Goal: Task Accomplishment & Management: Use online tool/utility

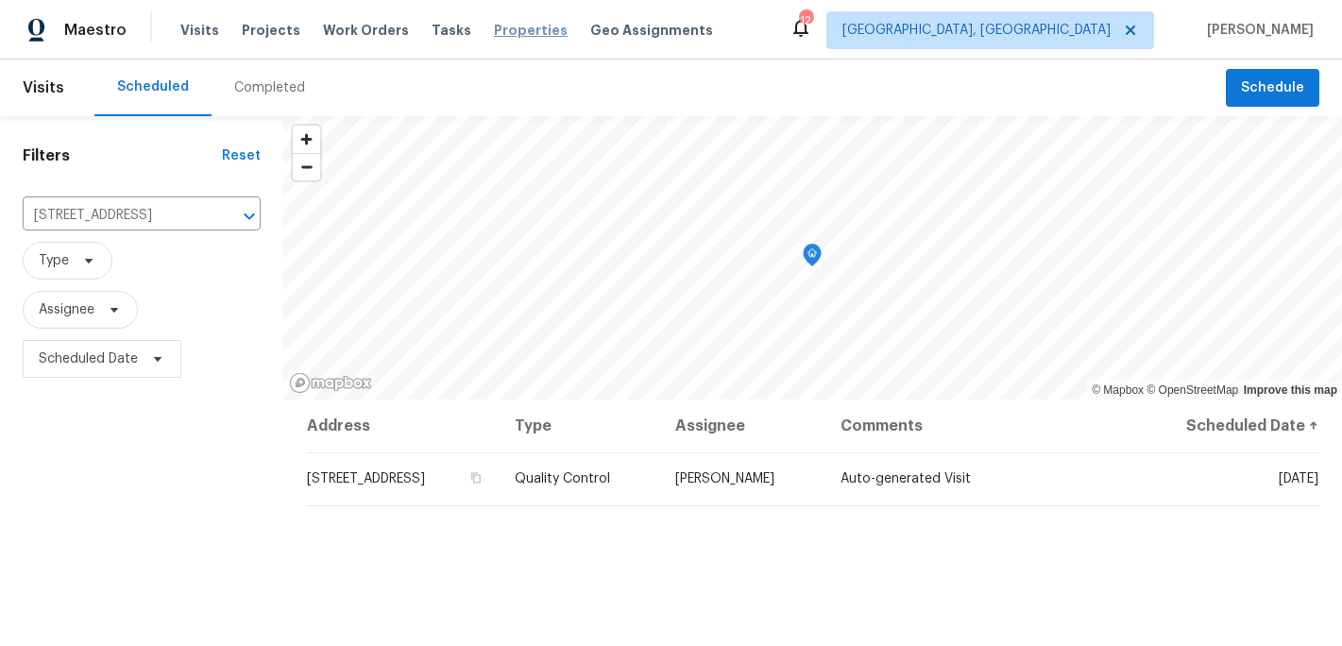
click at [514, 27] on span "Properties" at bounding box center [531, 30] width 74 height 19
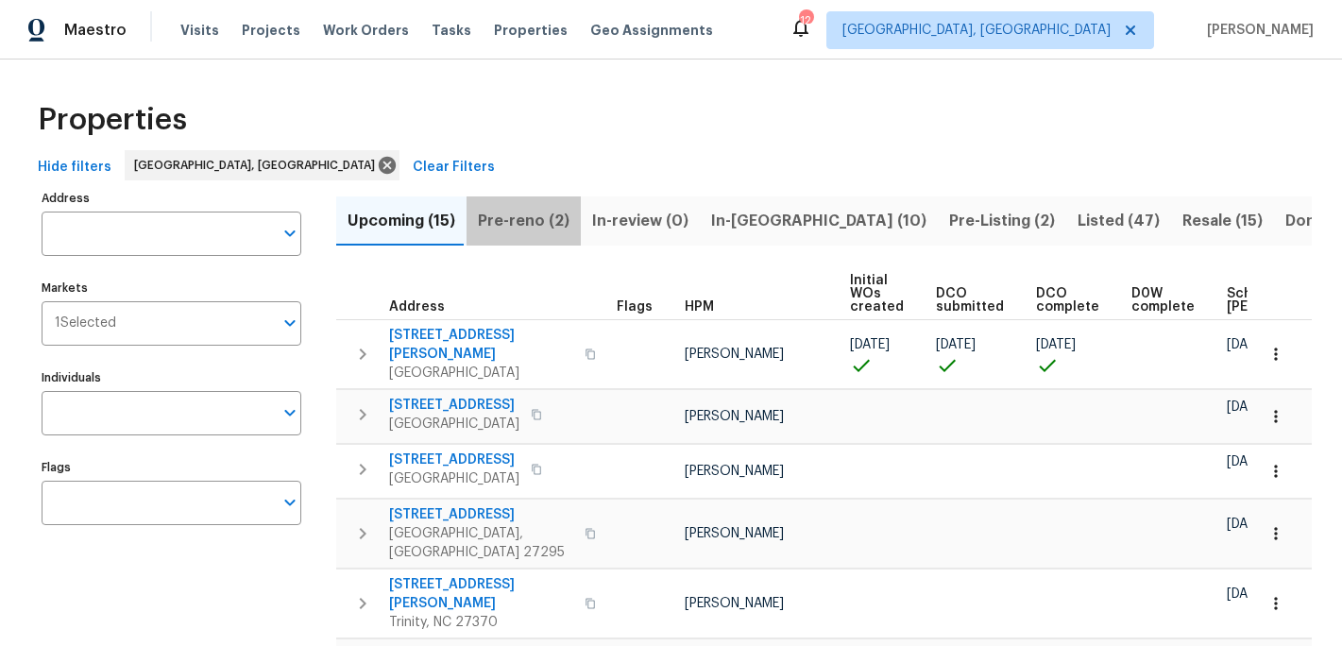
click at [521, 219] on span "Pre-reno (2)" at bounding box center [524, 221] width 92 height 26
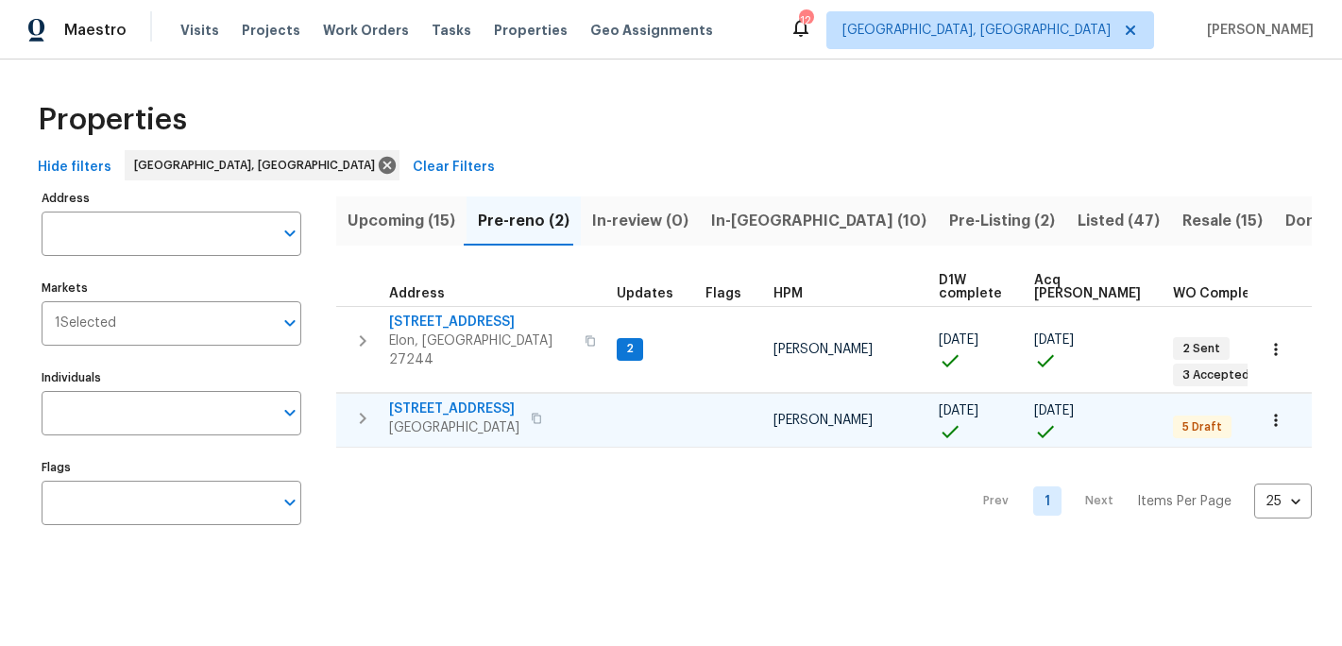
click at [499, 400] on span "[STREET_ADDRESS]" at bounding box center [454, 409] width 130 height 19
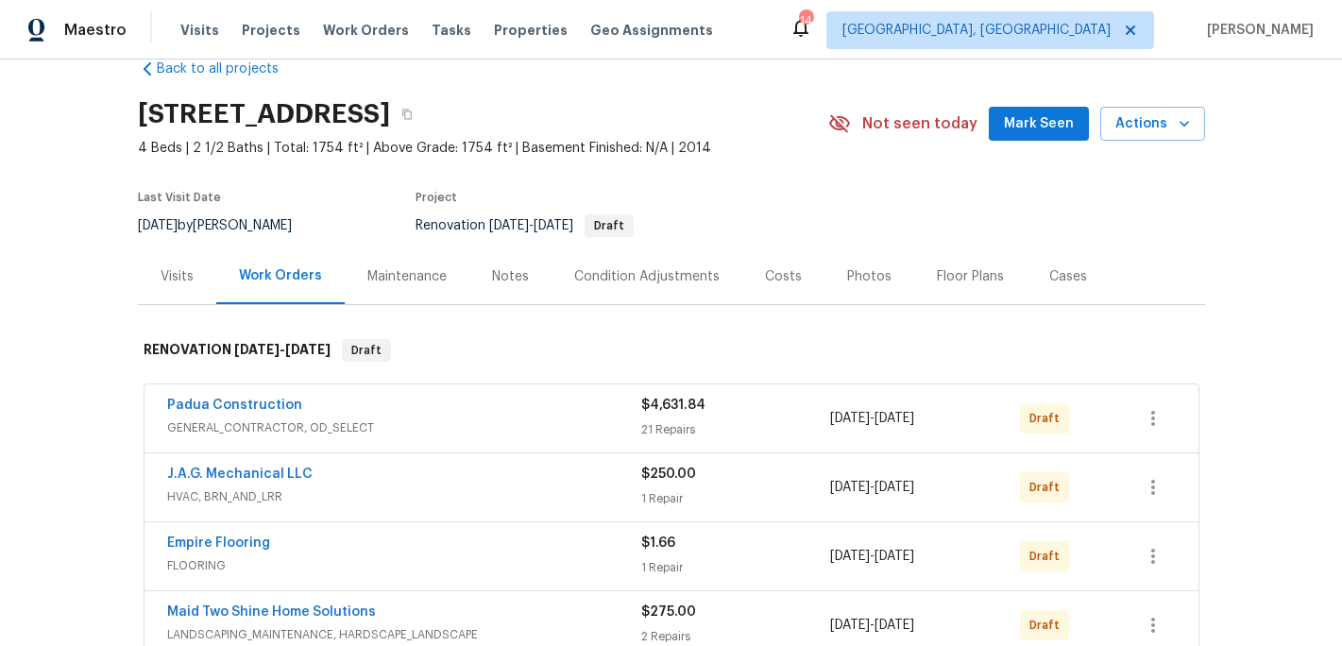
scroll to position [49, 0]
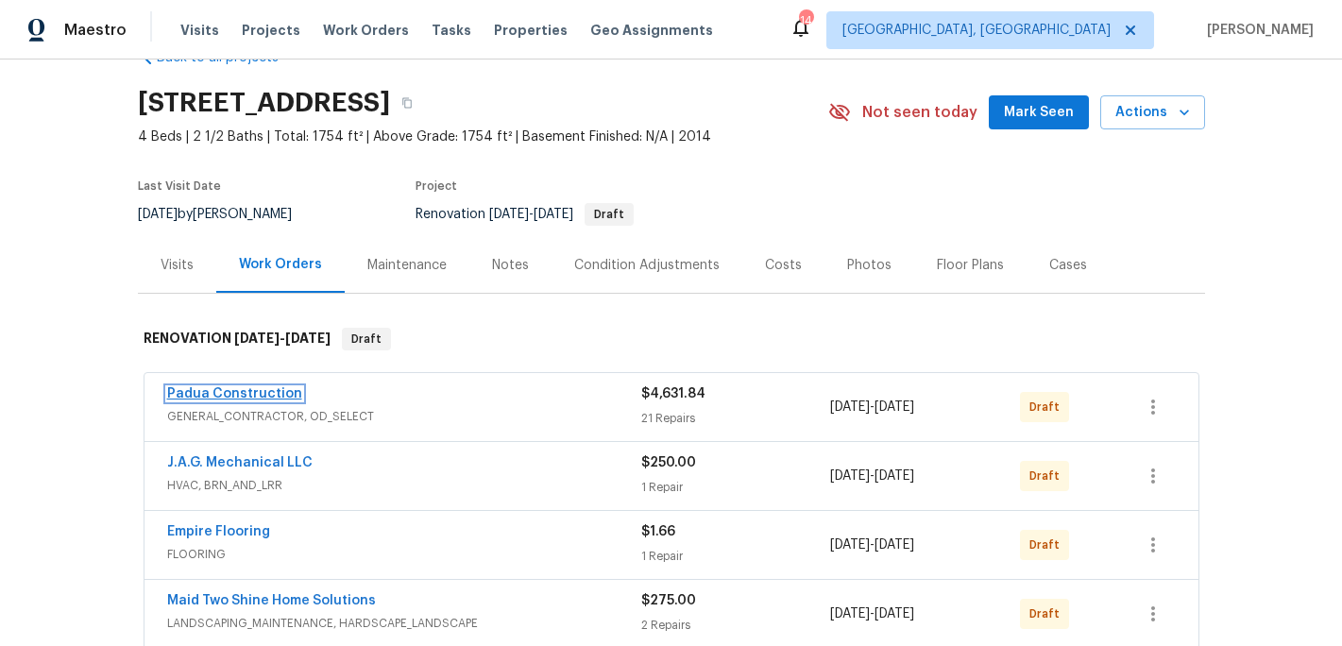
click at [243, 396] on link "Padua Construction" at bounding box center [234, 393] width 135 height 13
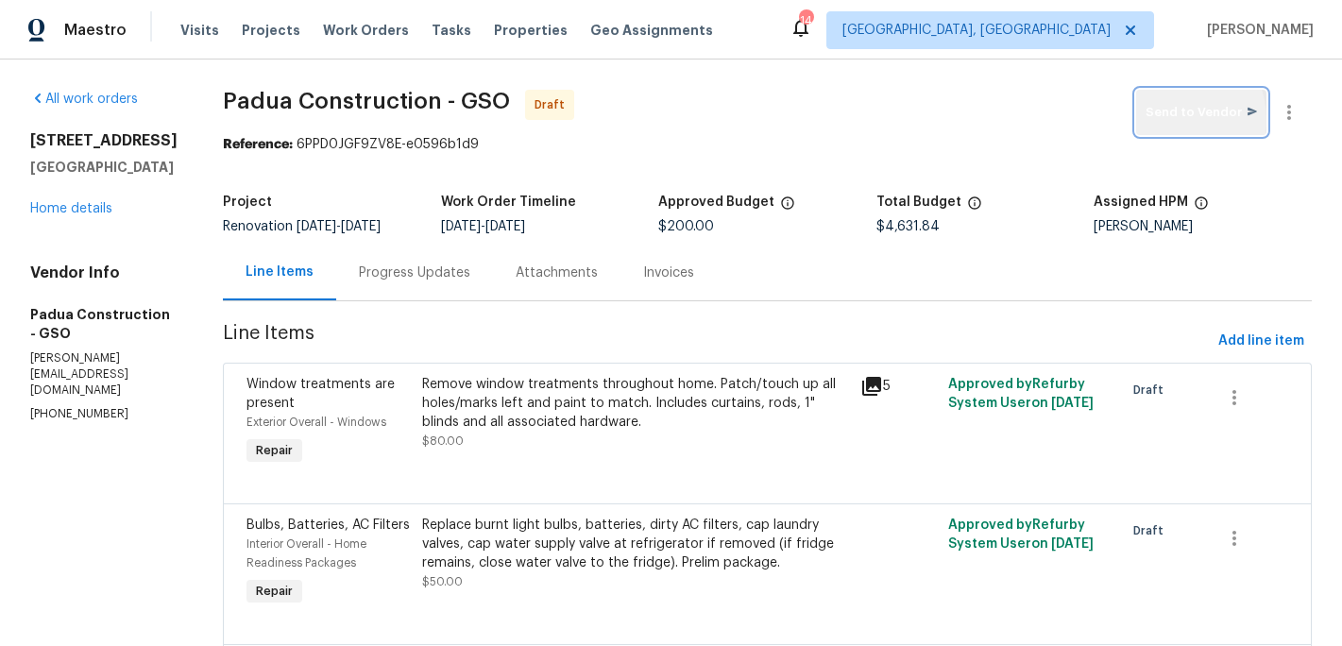
click at [1169, 120] on span "Send to Vendor" at bounding box center [1201, 113] width 111 height 22
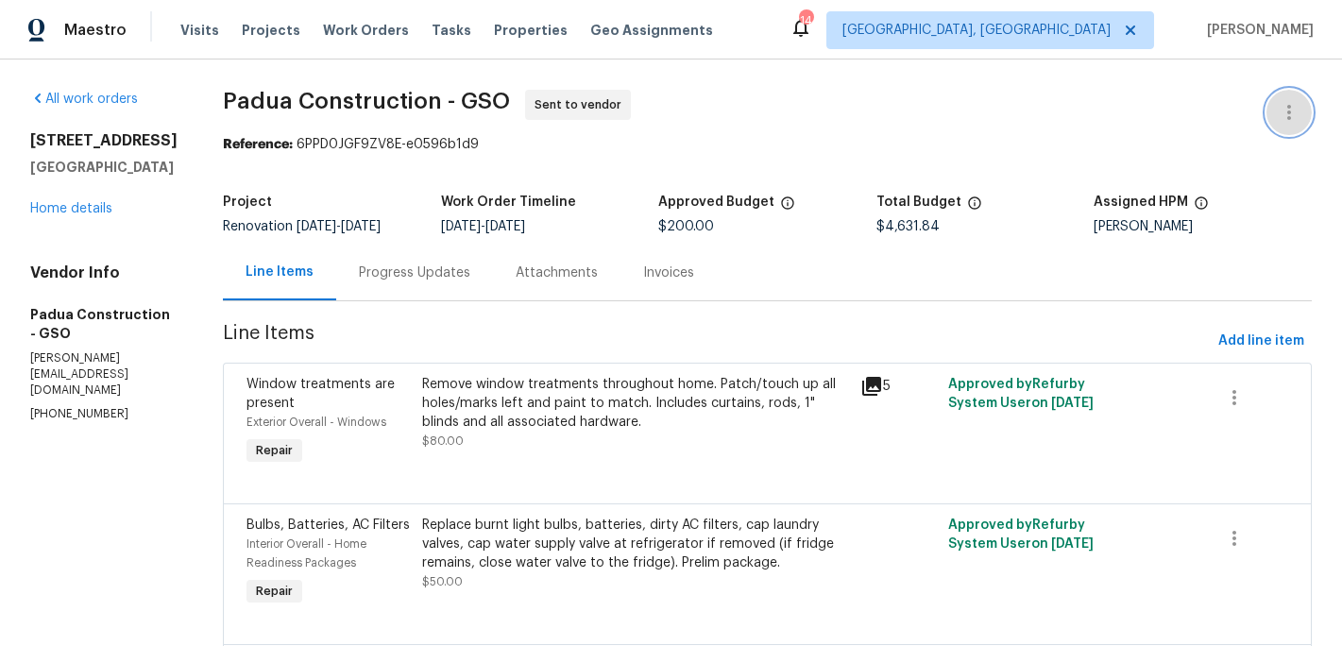
click at [1285, 111] on icon "button" at bounding box center [1289, 112] width 23 height 23
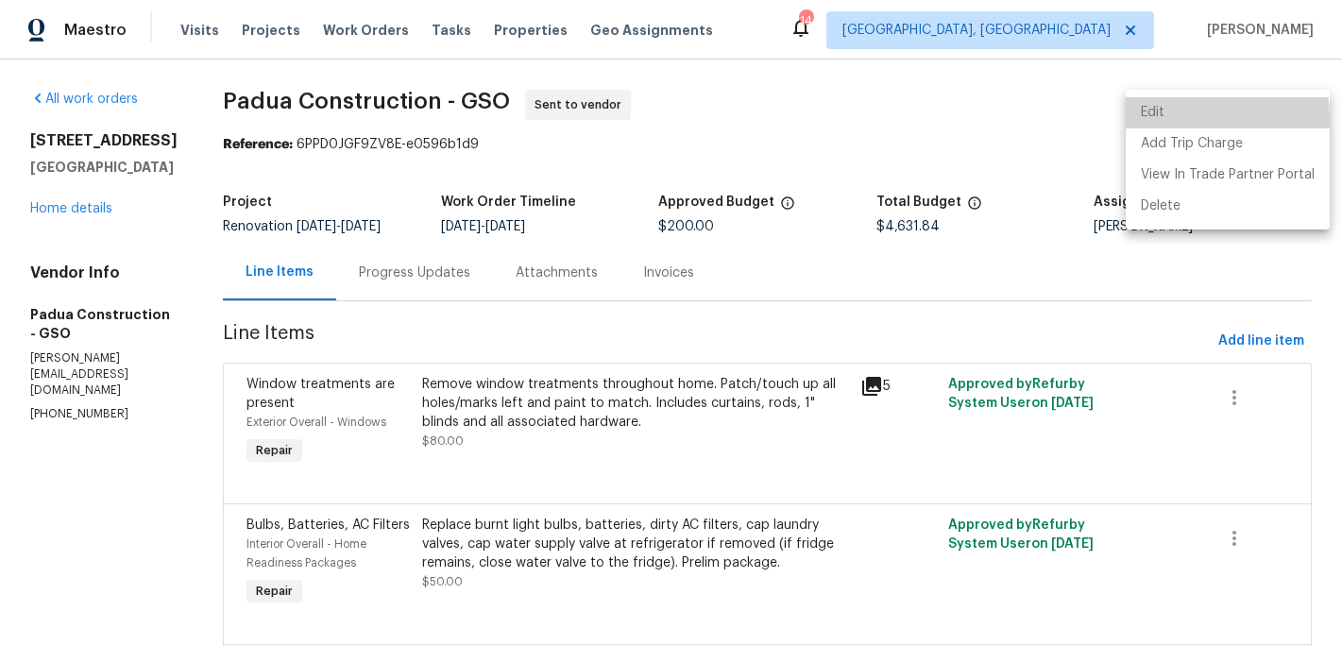
click at [1164, 119] on li "Edit" at bounding box center [1228, 112] width 204 height 31
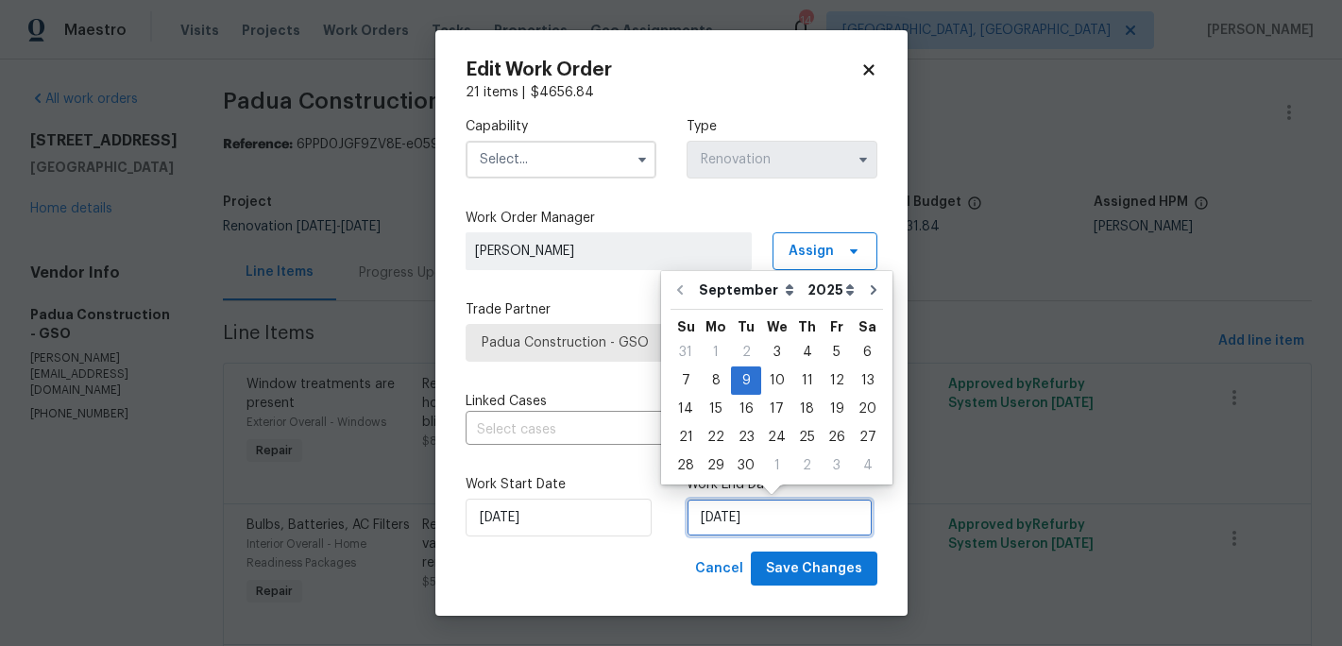
click at [740, 520] on input "9/9/2025" at bounding box center [780, 518] width 186 height 38
click at [807, 384] on div "11" at bounding box center [806, 380] width 29 height 26
type input "9/11/2025"
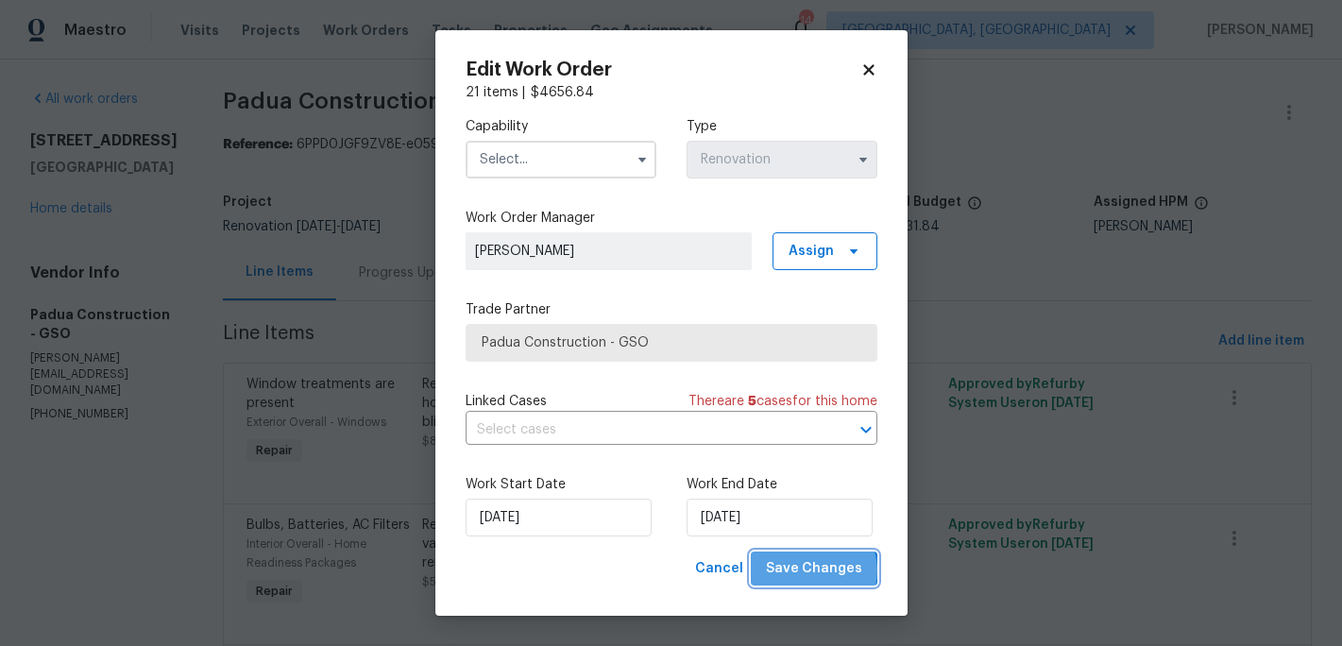
click at [819, 570] on span "Save Changes" at bounding box center [814, 569] width 96 height 24
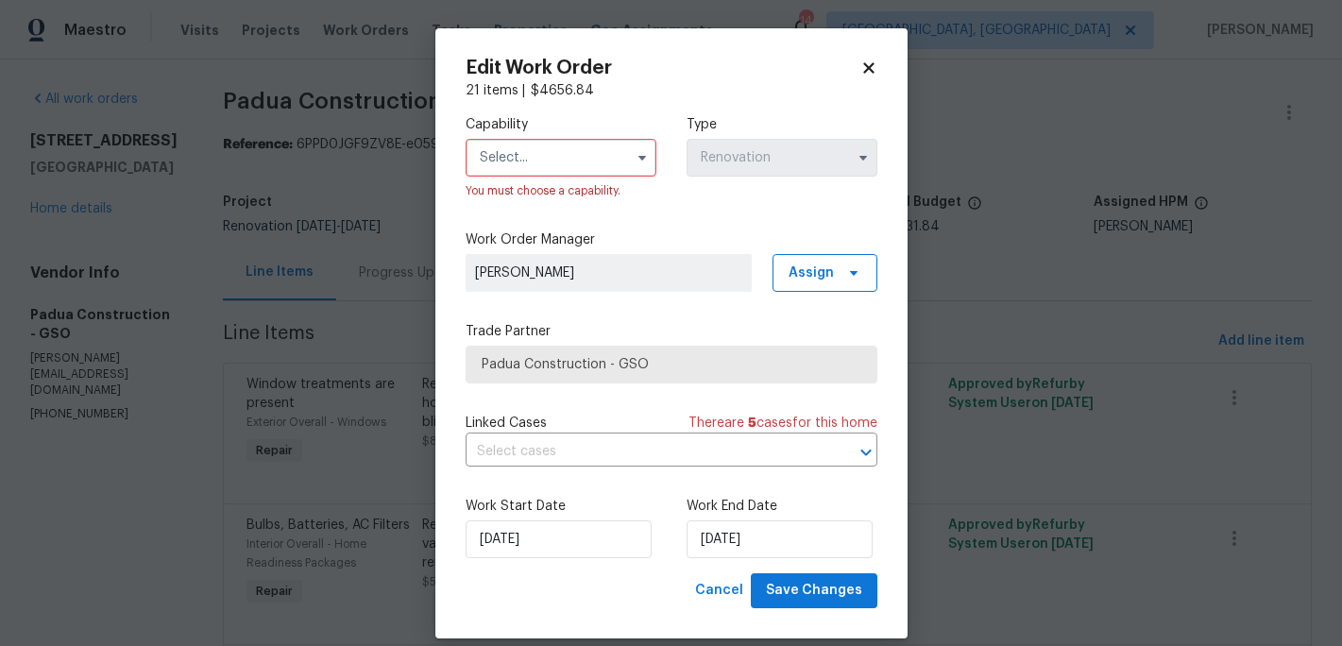
click at [547, 174] on input "text" at bounding box center [561, 158] width 191 height 38
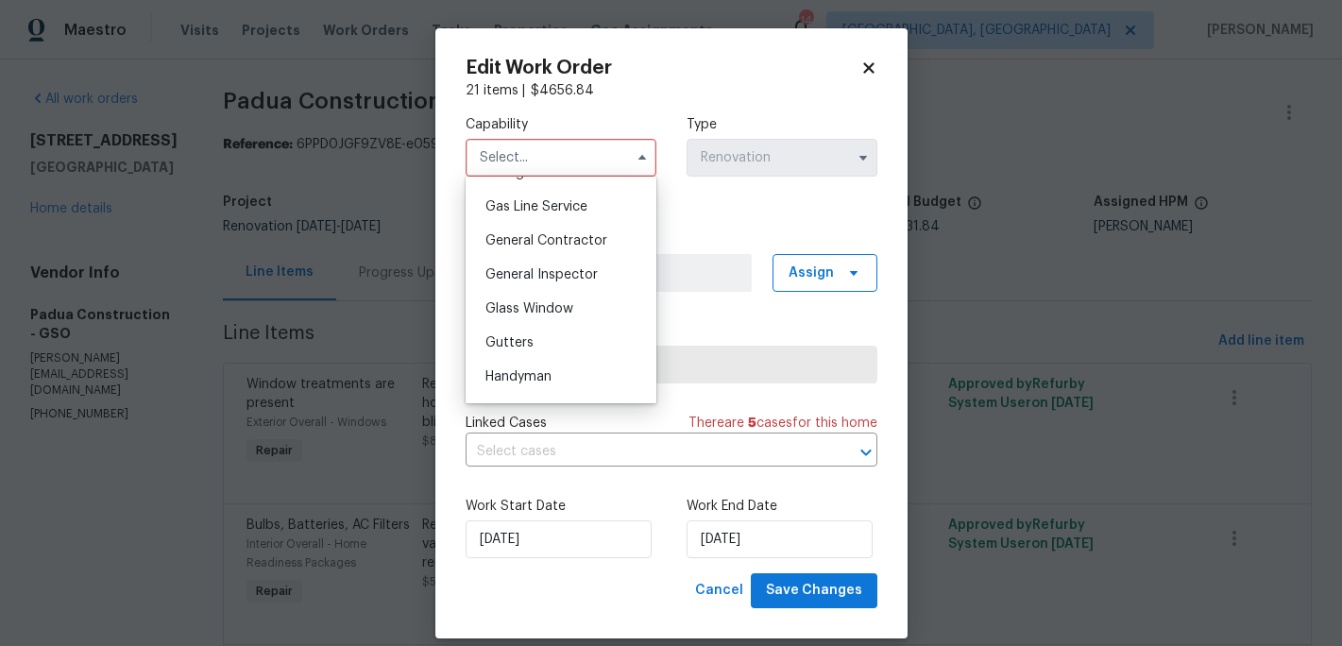
scroll to position [879, 0]
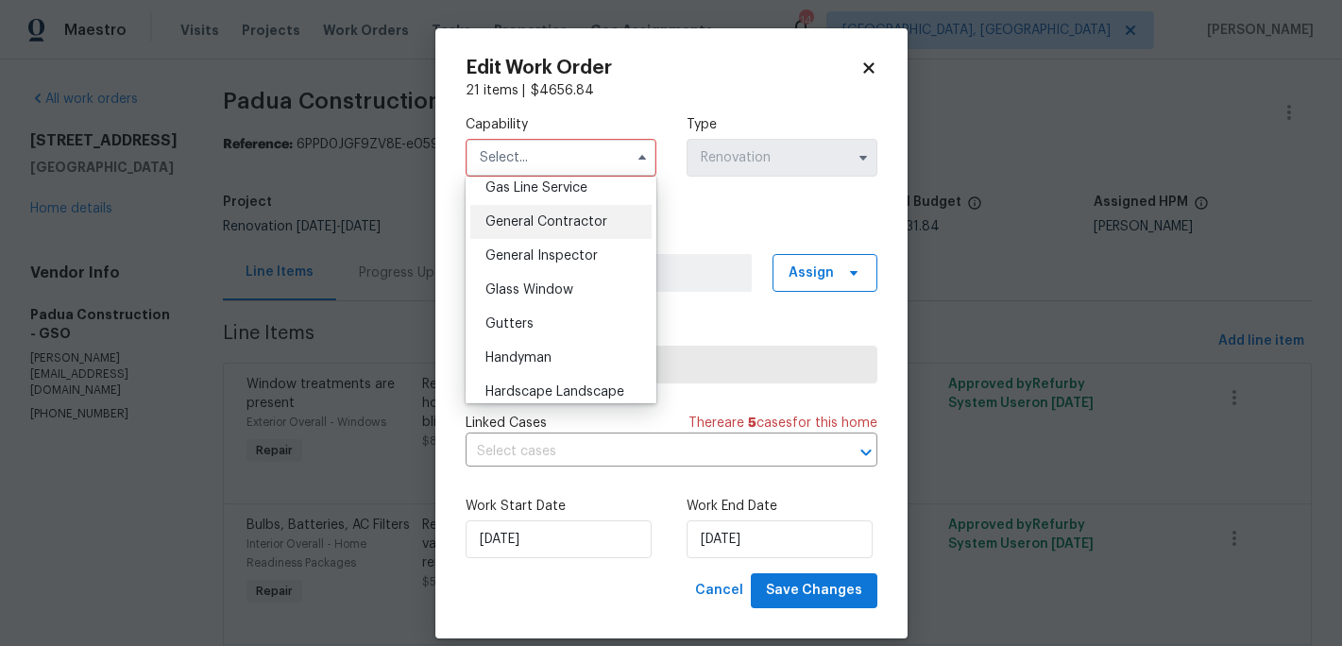
click at [533, 225] on span "General Contractor" at bounding box center [546, 221] width 122 height 13
type input "General Contractor"
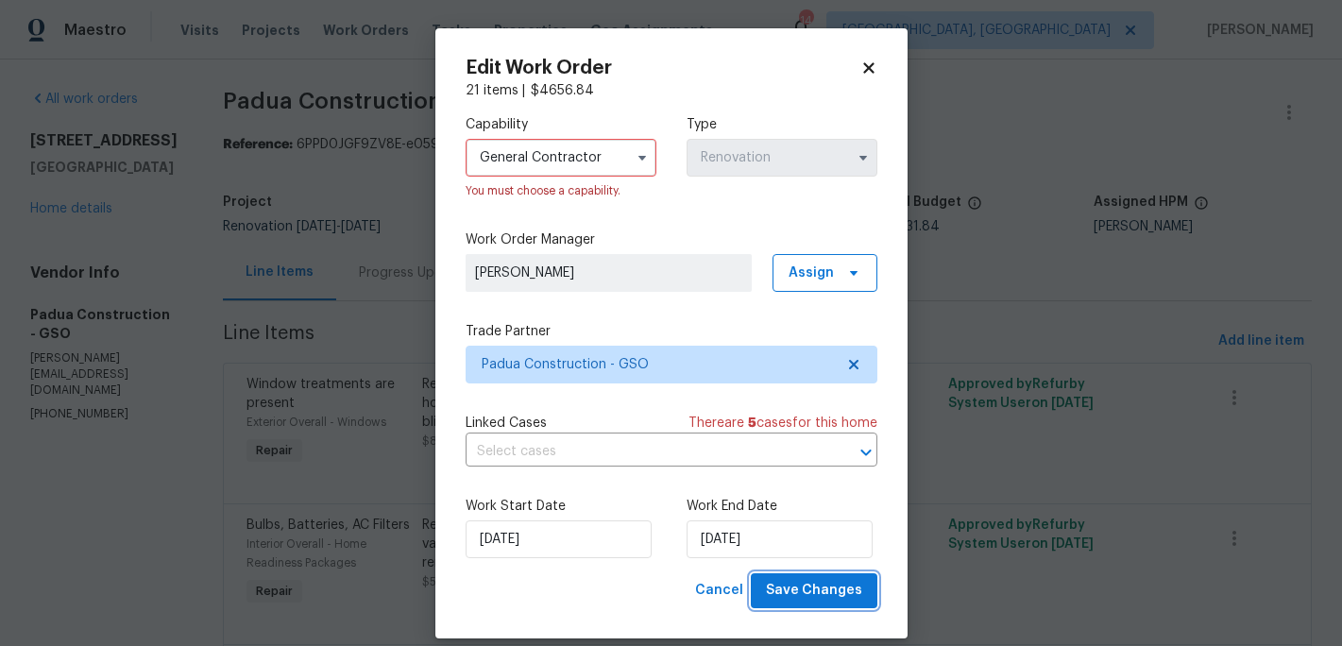
click at [795, 586] on span "Save Changes" at bounding box center [814, 591] width 96 height 24
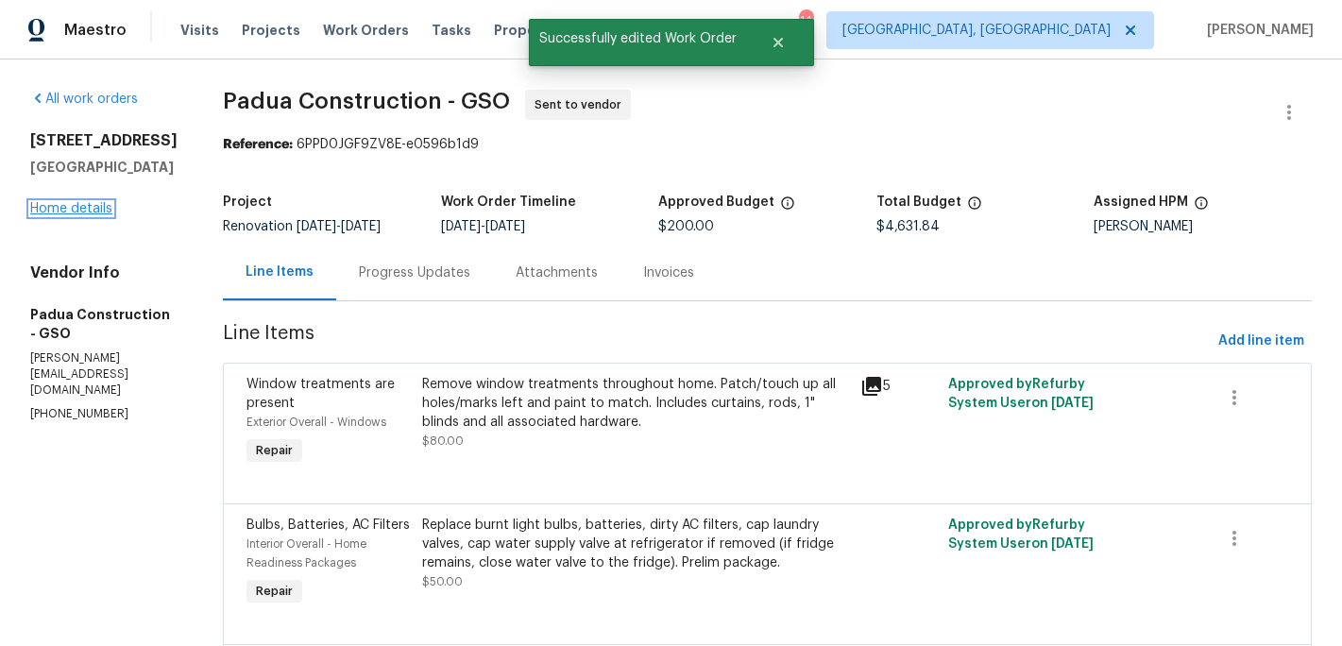
click at [101, 215] on link "Home details" at bounding box center [71, 208] width 82 height 13
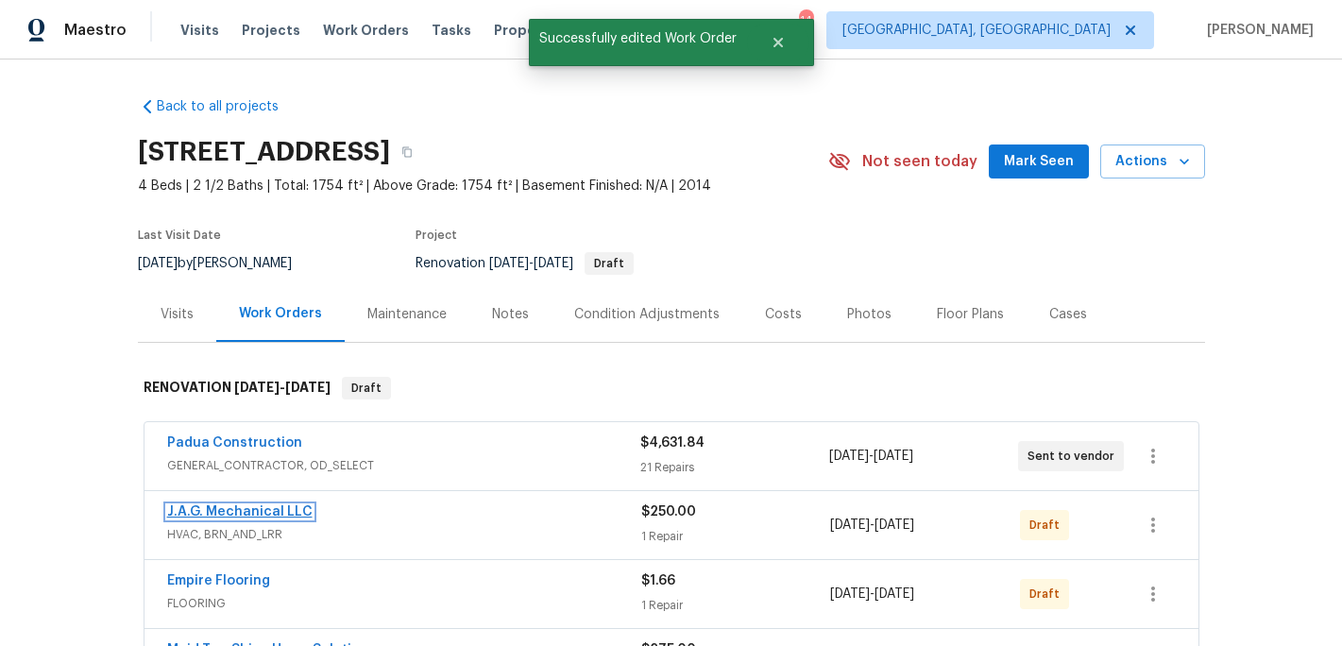
click at [263, 511] on link "J.A.G. Mechanical LLC" at bounding box center [239, 511] width 145 height 13
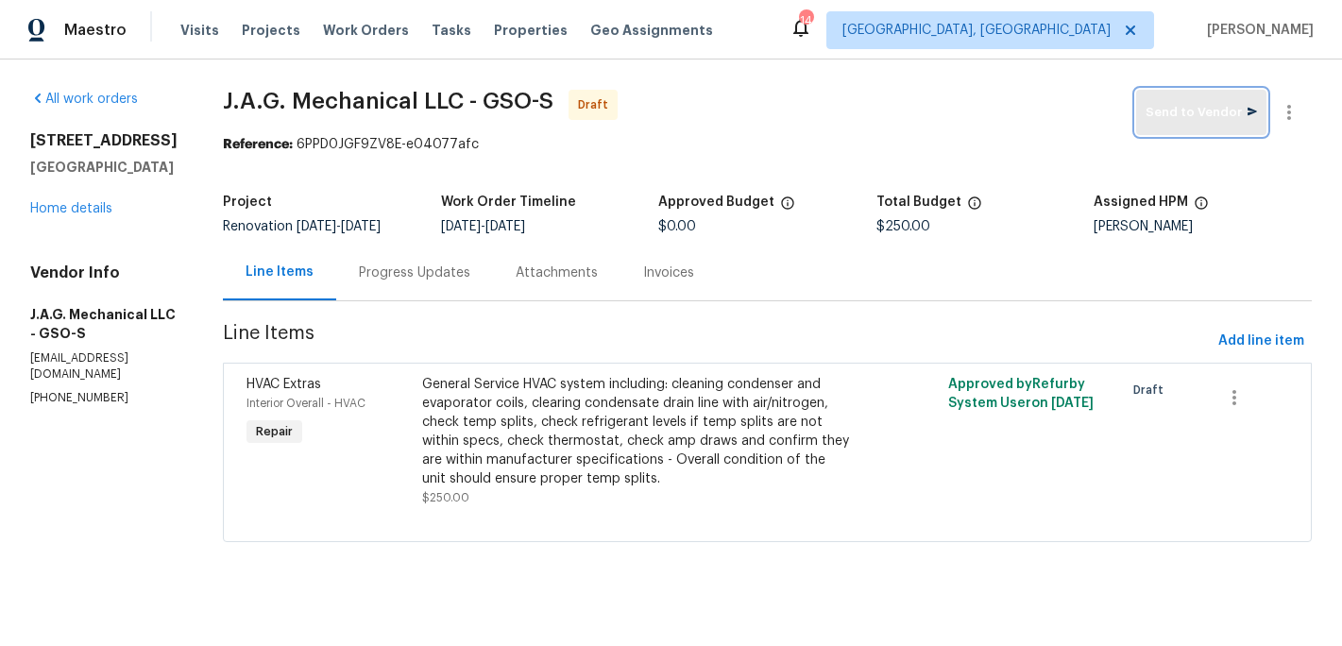
click at [1215, 94] on button "Send to Vendor" at bounding box center [1201, 112] width 130 height 45
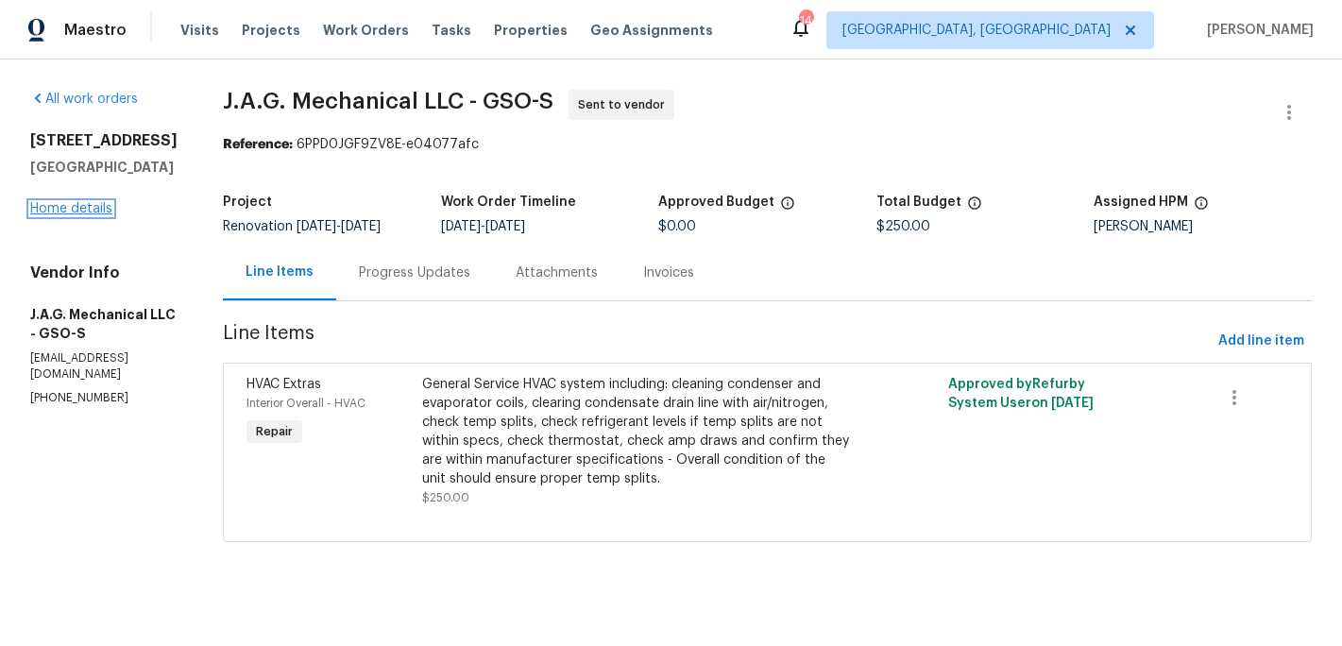
click at [90, 215] on link "Home details" at bounding box center [71, 208] width 82 height 13
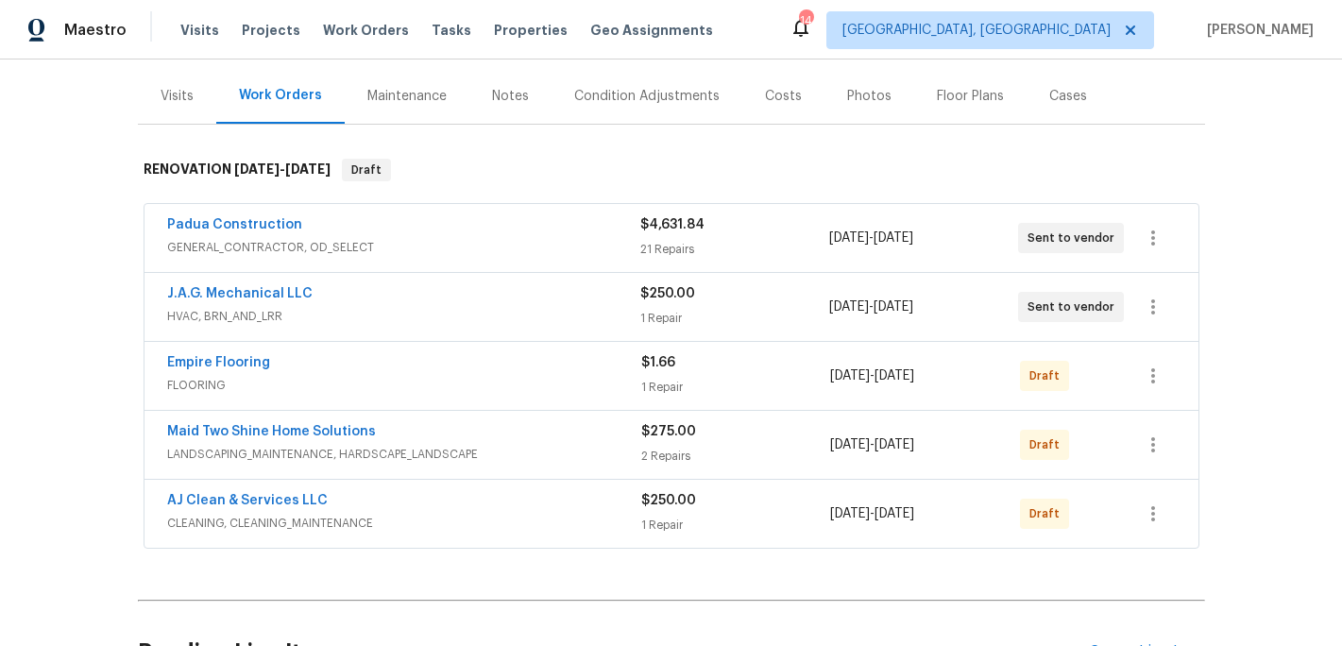
scroll to position [273, 0]
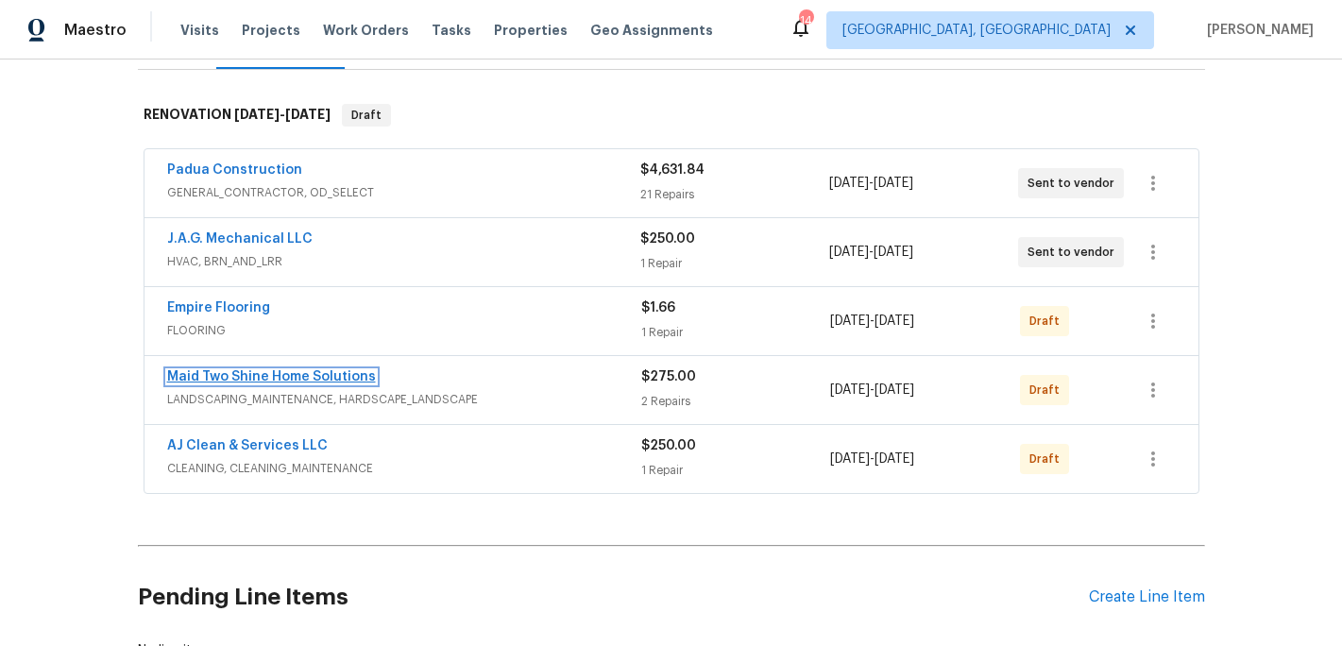
click at [265, 379] on link "Maid Two Shine Home Solutions" at bounding box center [271, 376] width 209 height 13
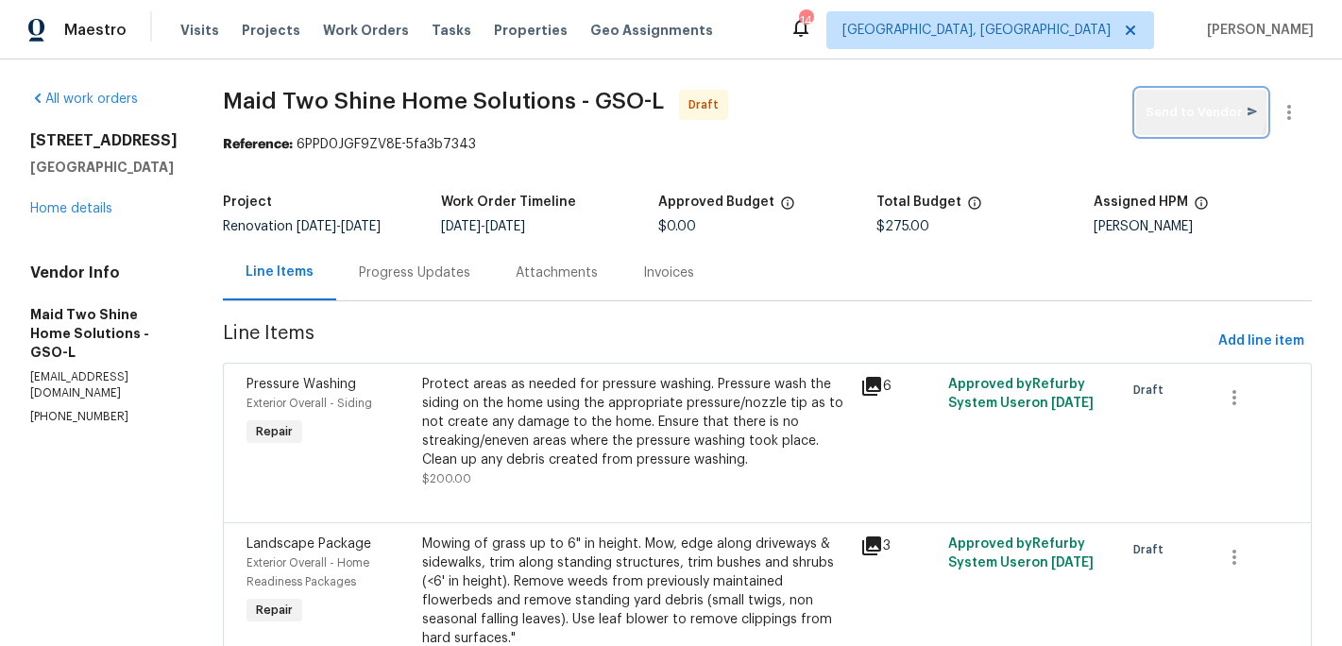
click at [1190, 109] on span "Send to Vendor" at bounding box center [1201, 113] width 111 height 22
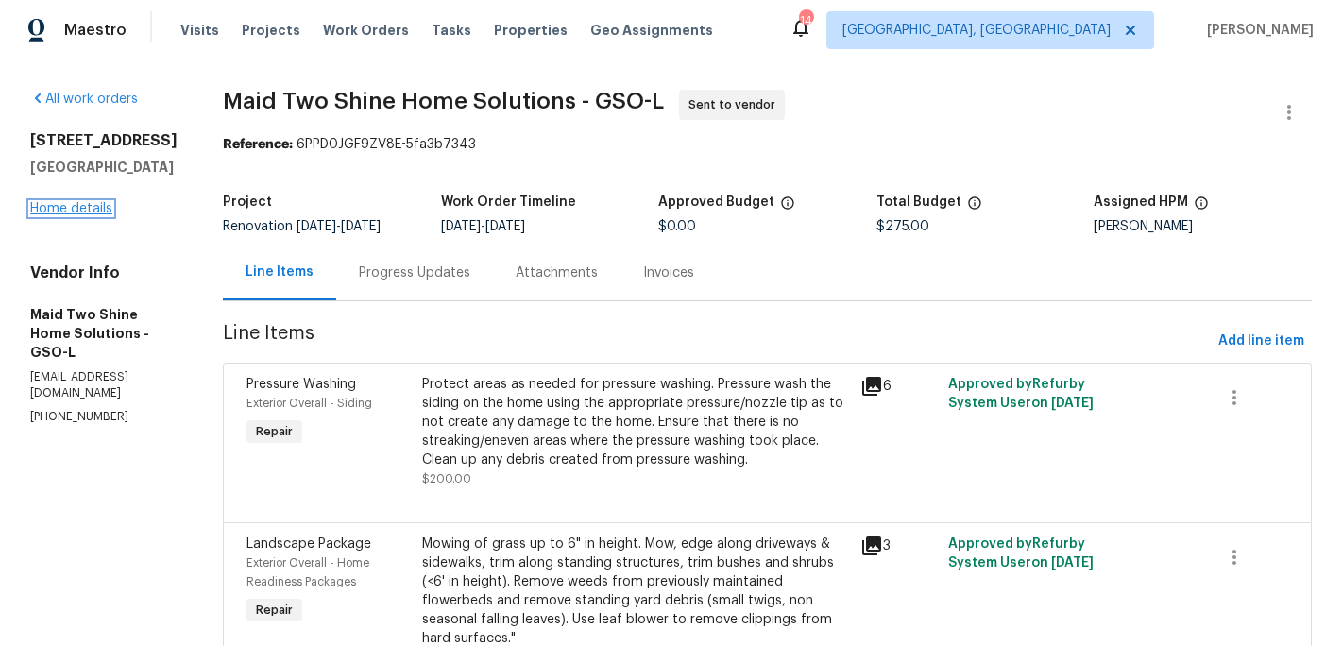
click at [82, 206] on link "Home details" at bounding box center [71, 208] width 82 height 13
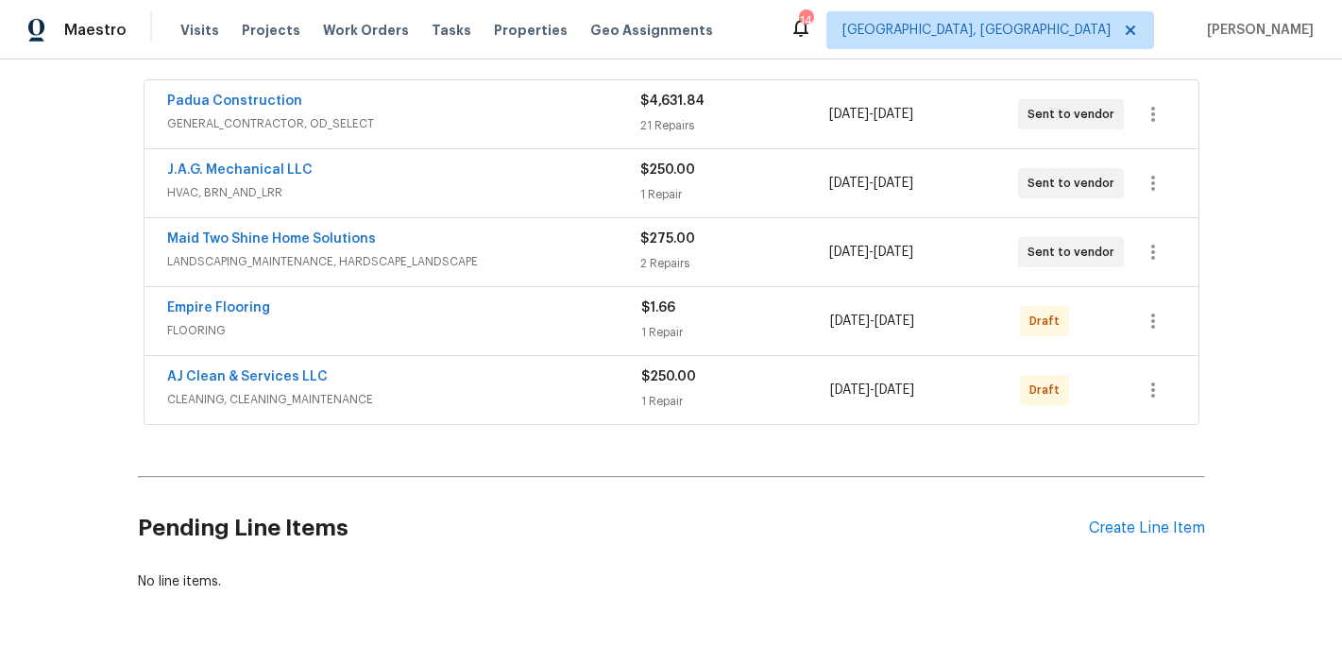
scroll to position [354, 0]
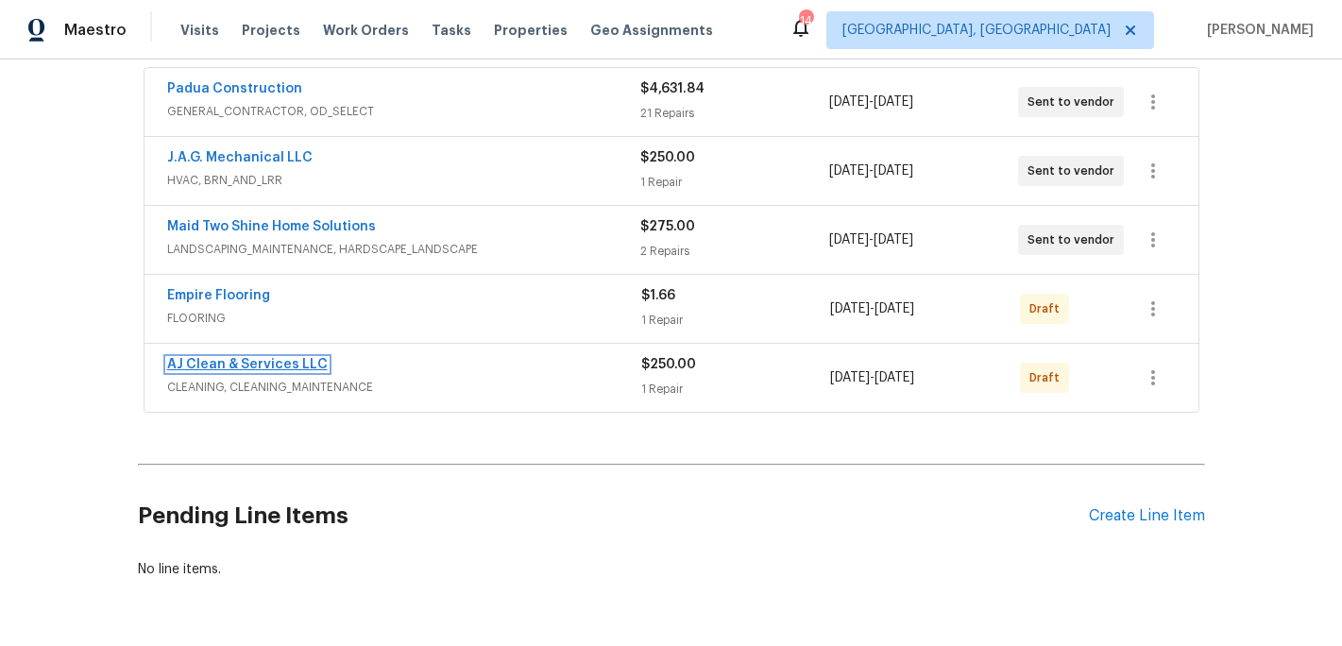
click at [279, 370] on link "AJ Clean & Services LLC" at bounding box center [247, 364] width 161 height 13
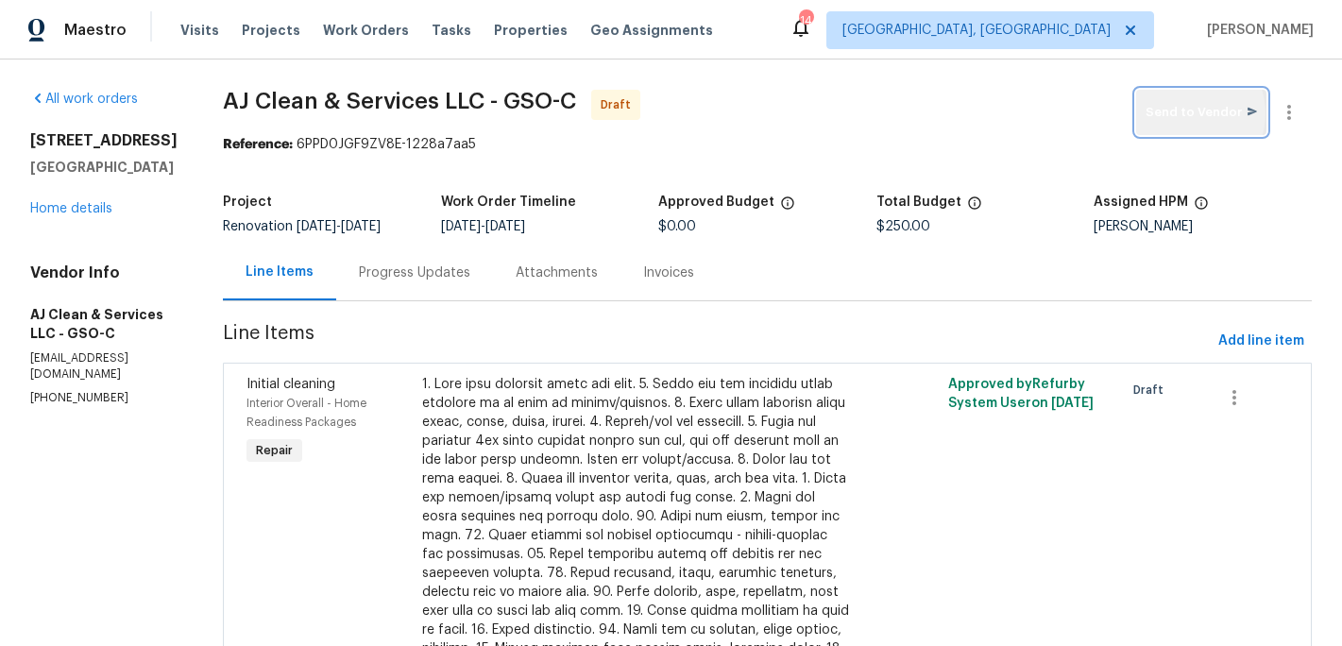
click at [1192, 113] on span "Send to Vendor" at bounding box center [1201, 113] width 111 height 22
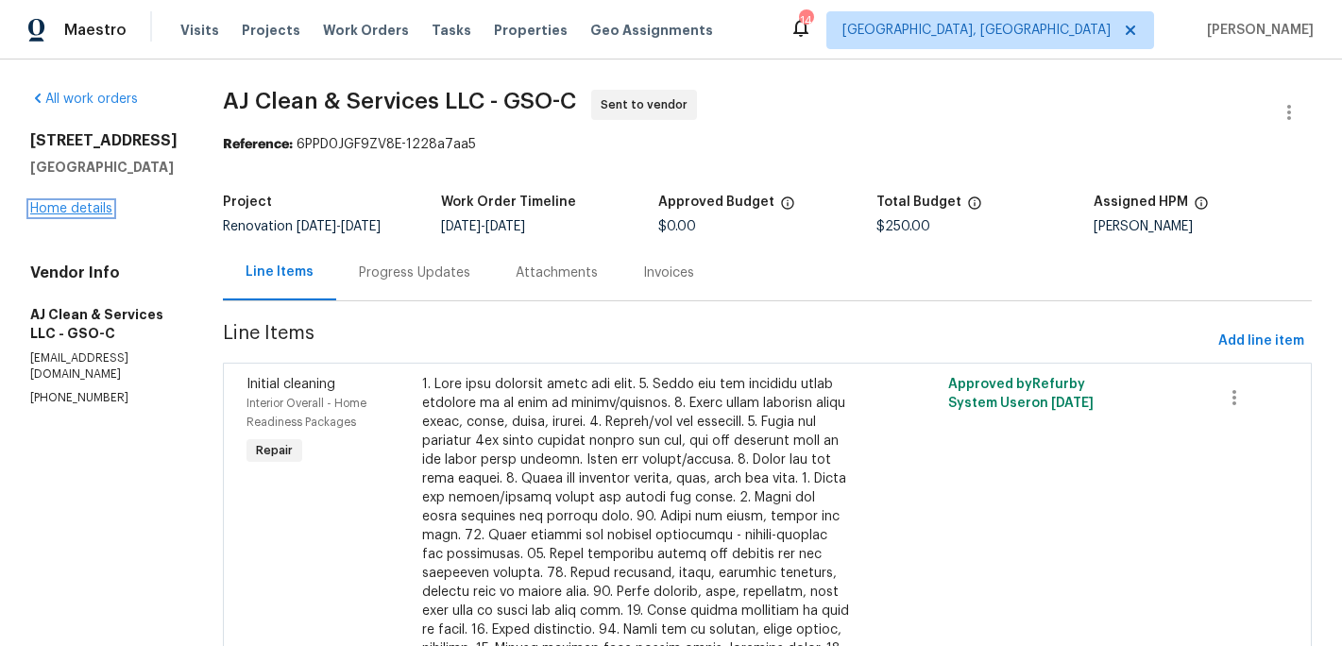
click at [71, 212] on link "Home details" at bounding box center [71, 208] width 82 height 13
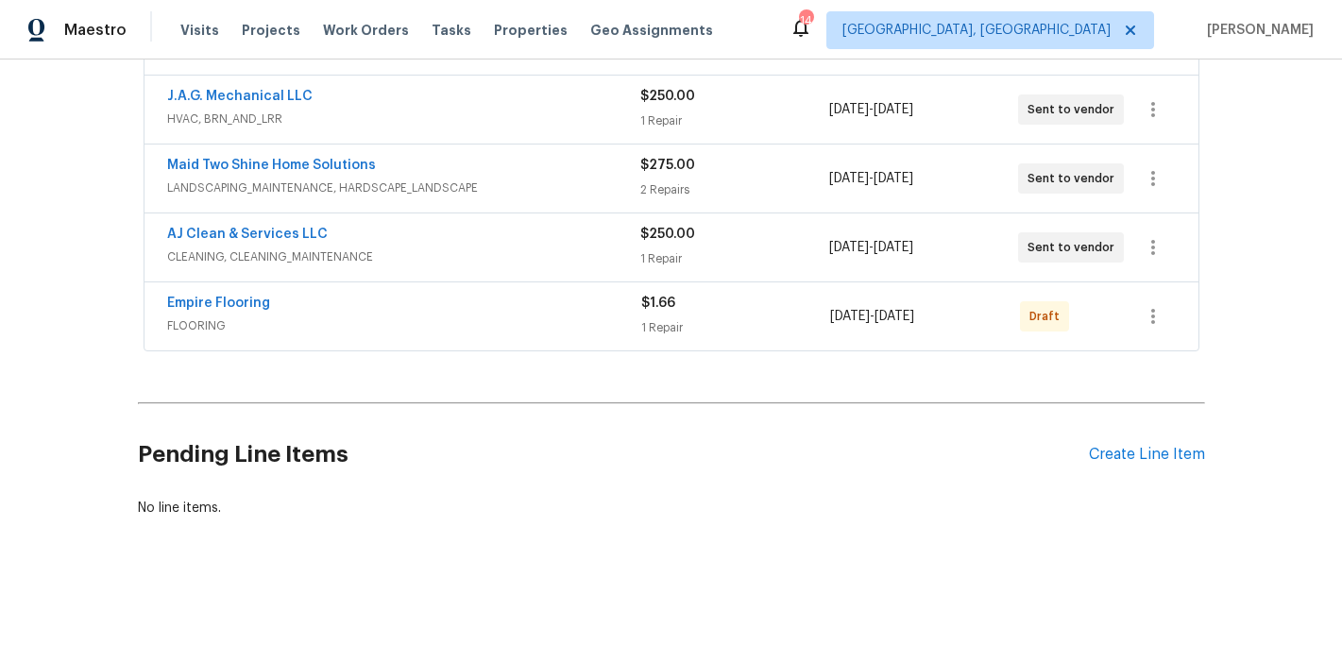
scroll to position [401, 0]
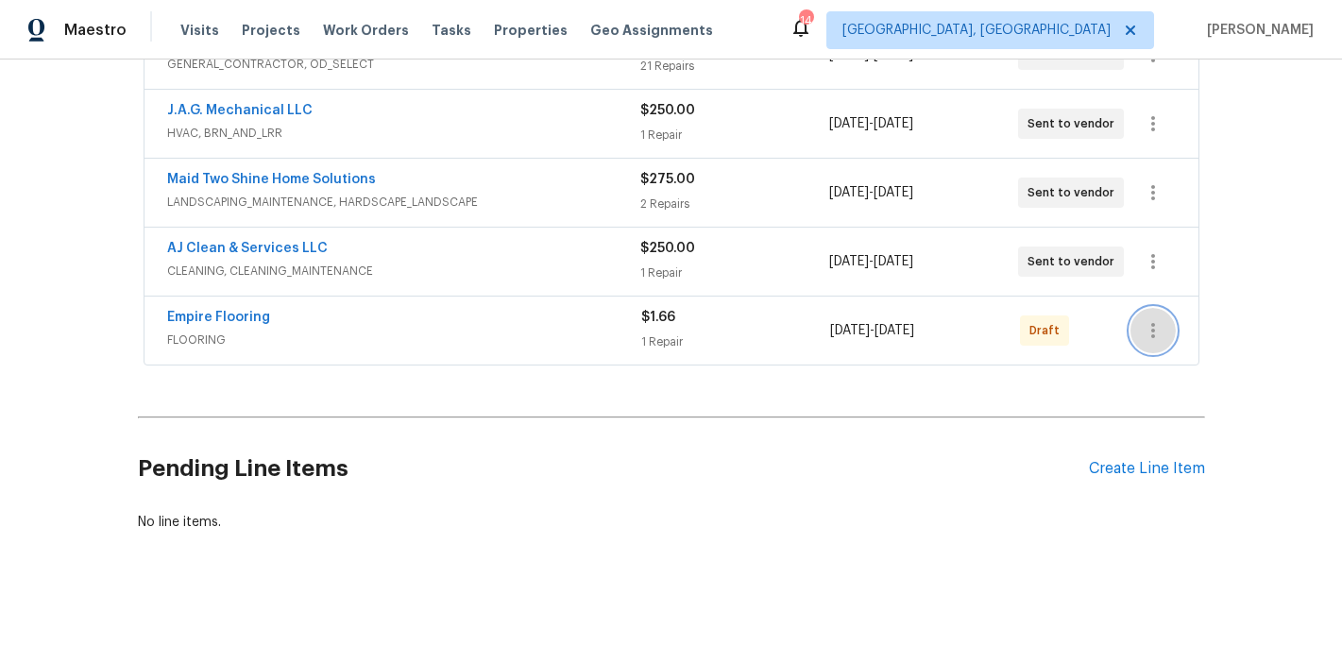
click at [1152, 335] on icon "button" at bounding box center [1153, 330] width 4 height 15
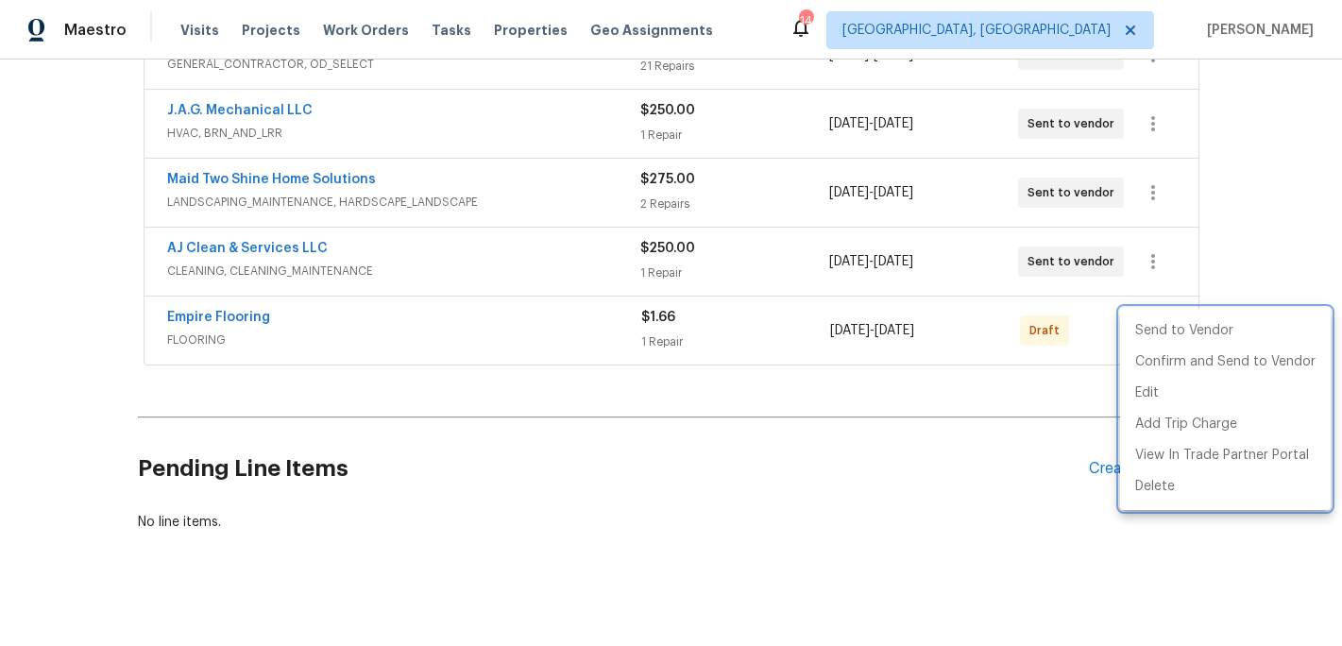
click at [214, 323] on div at bounding box center [671, 323] width 1342 height 646
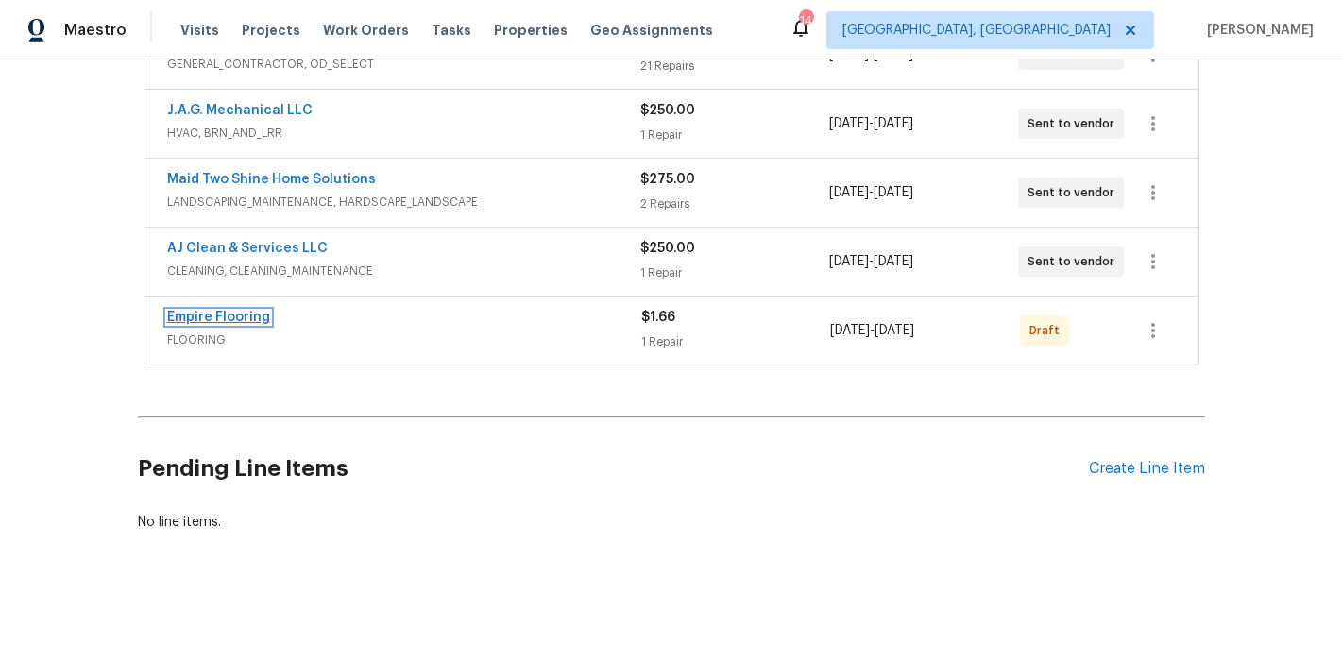
click at [220, 316] on link "Empire Flooring" at bounding box center [218, 317] width 103 height 13
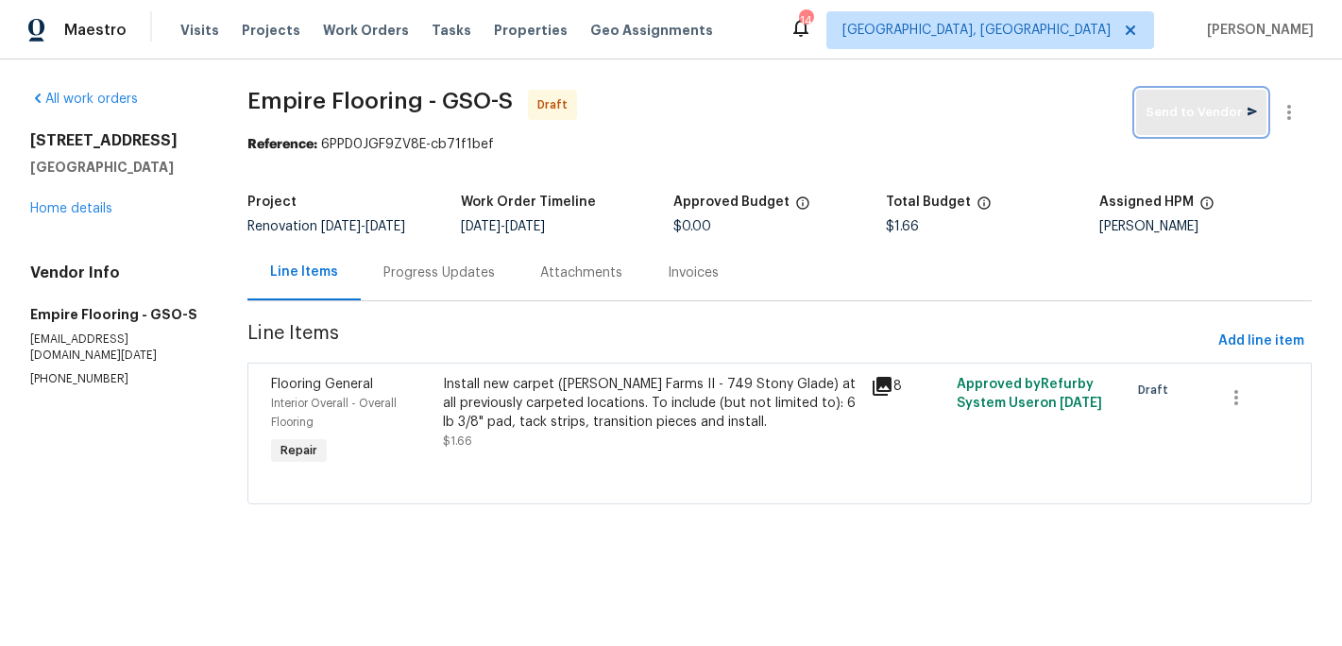
click at [1174, 114] on span "Send to Vendor" at bounding box center [1201, 113] width 111 height 22
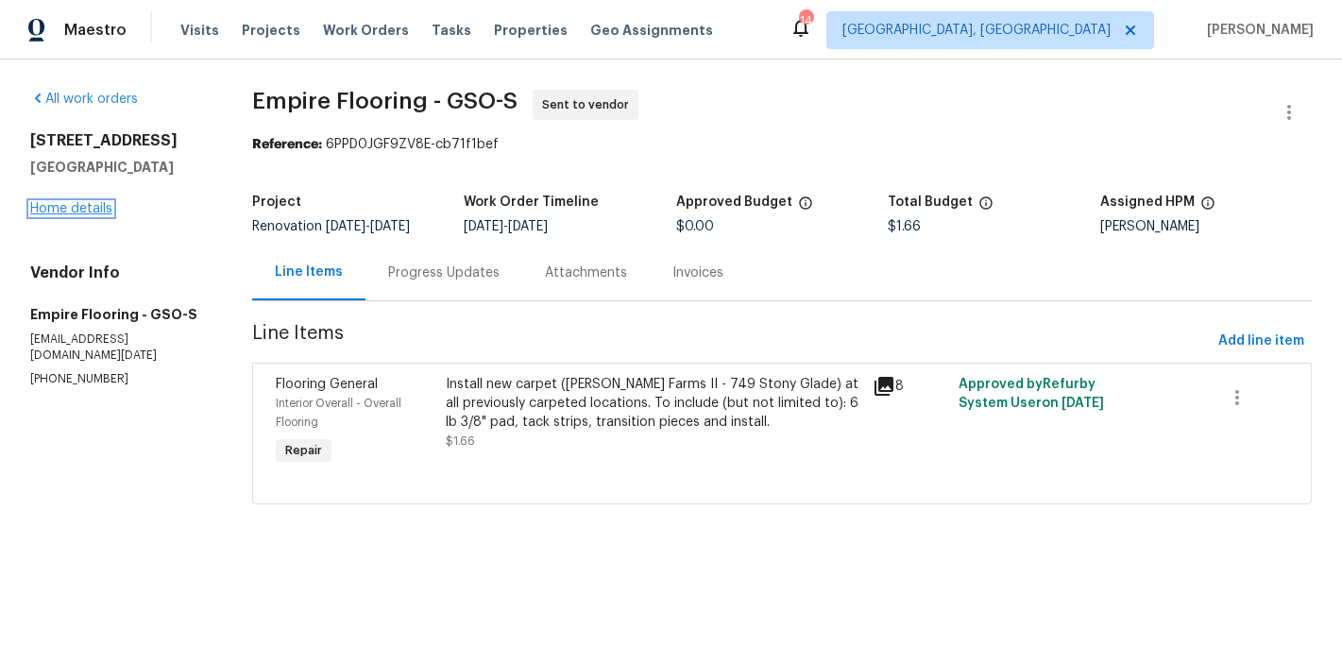
click at [89, 209] on link "Home details" at bounding box center [71, 208] width 82 height 13
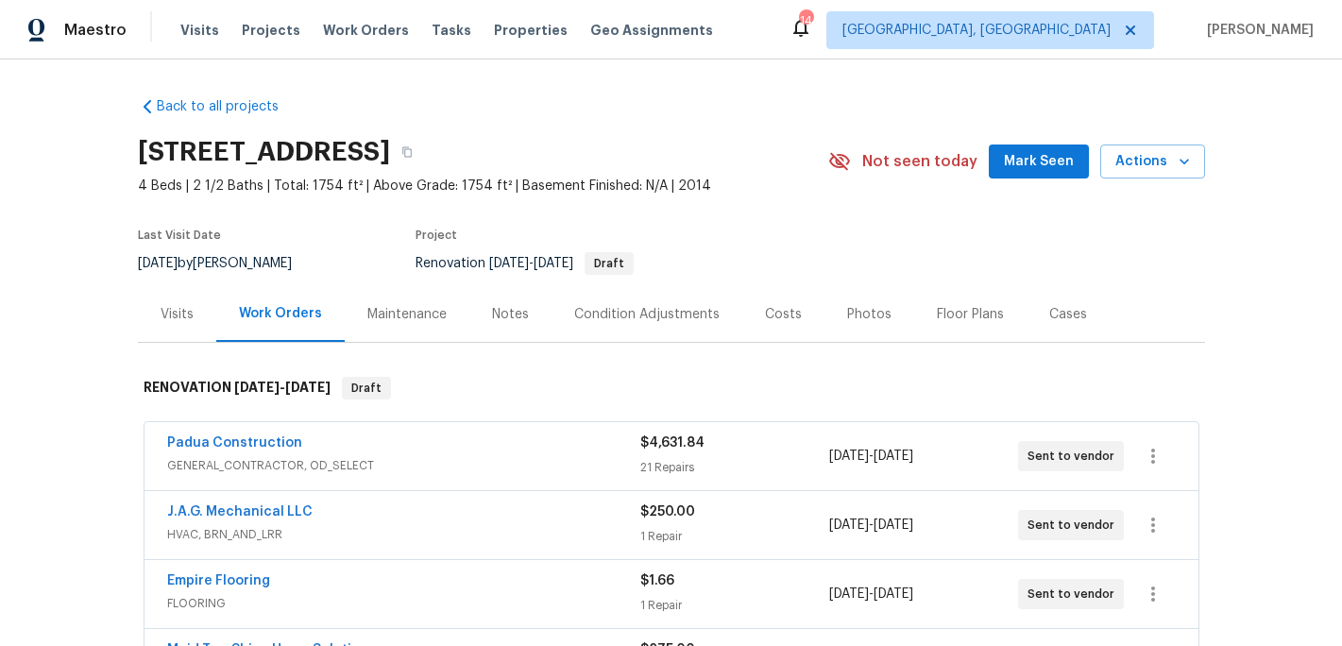
click at [1052, 145] on button "Mark Seen" at bounding box center [1039, 162] width 100 height 35
